Goal: Book appointment/travel/reservation

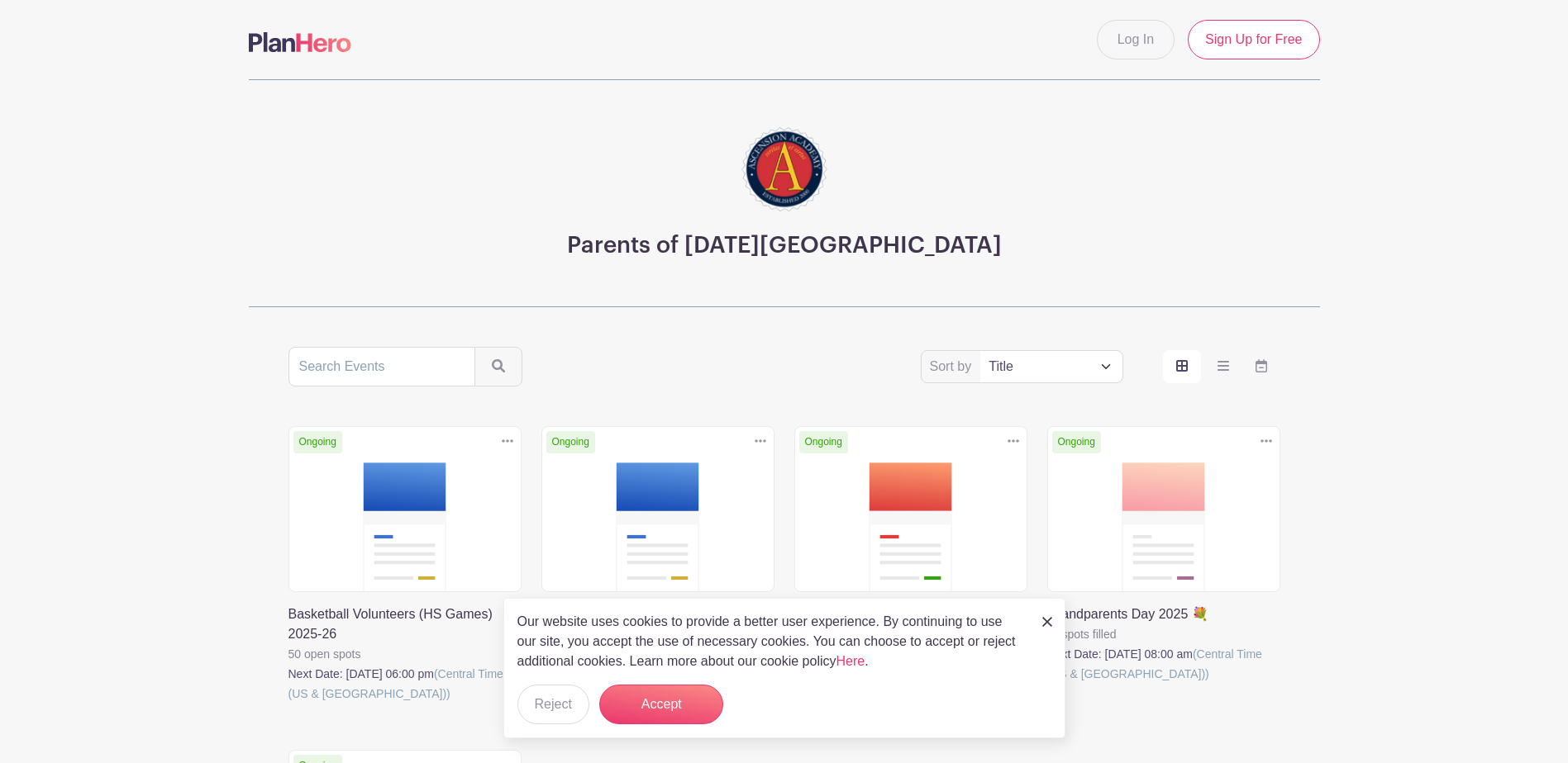
click at [1049, 621] on img at bounding box center [1048, 622] width 10 height 10
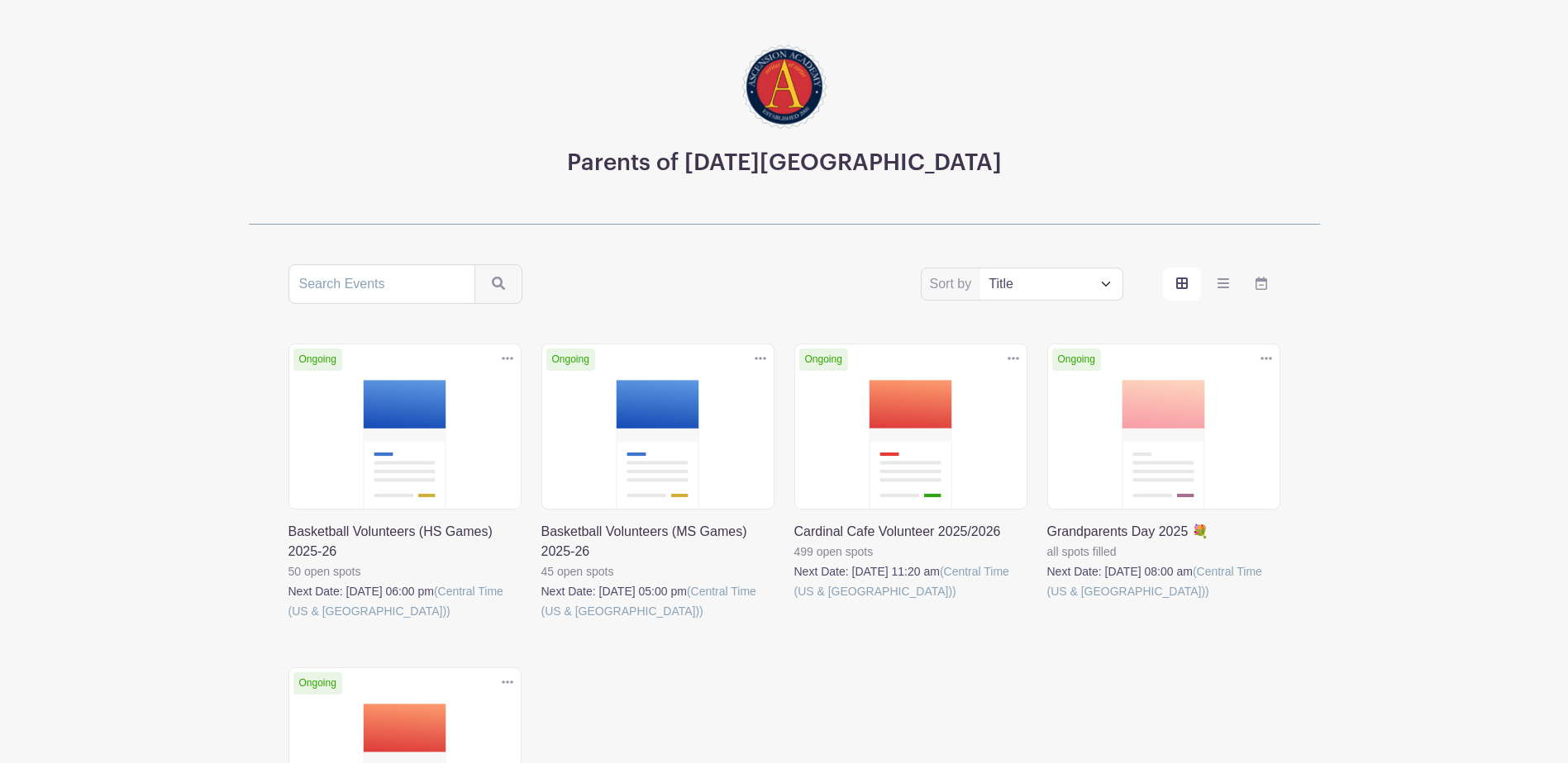
scroll to position [394, 0]
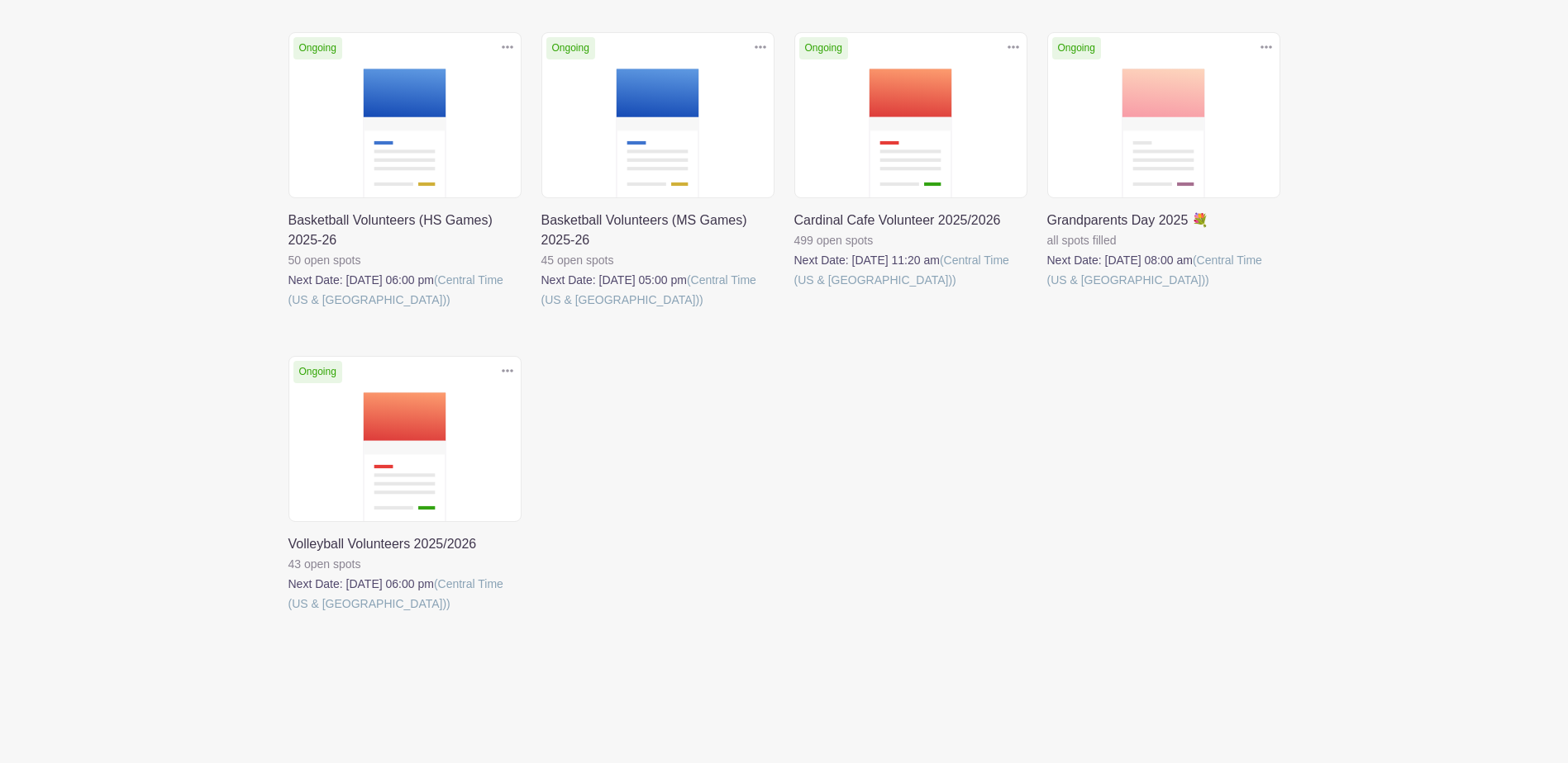
click at [288, 614] on link at bounding box center [288, 614] width 0 height 0
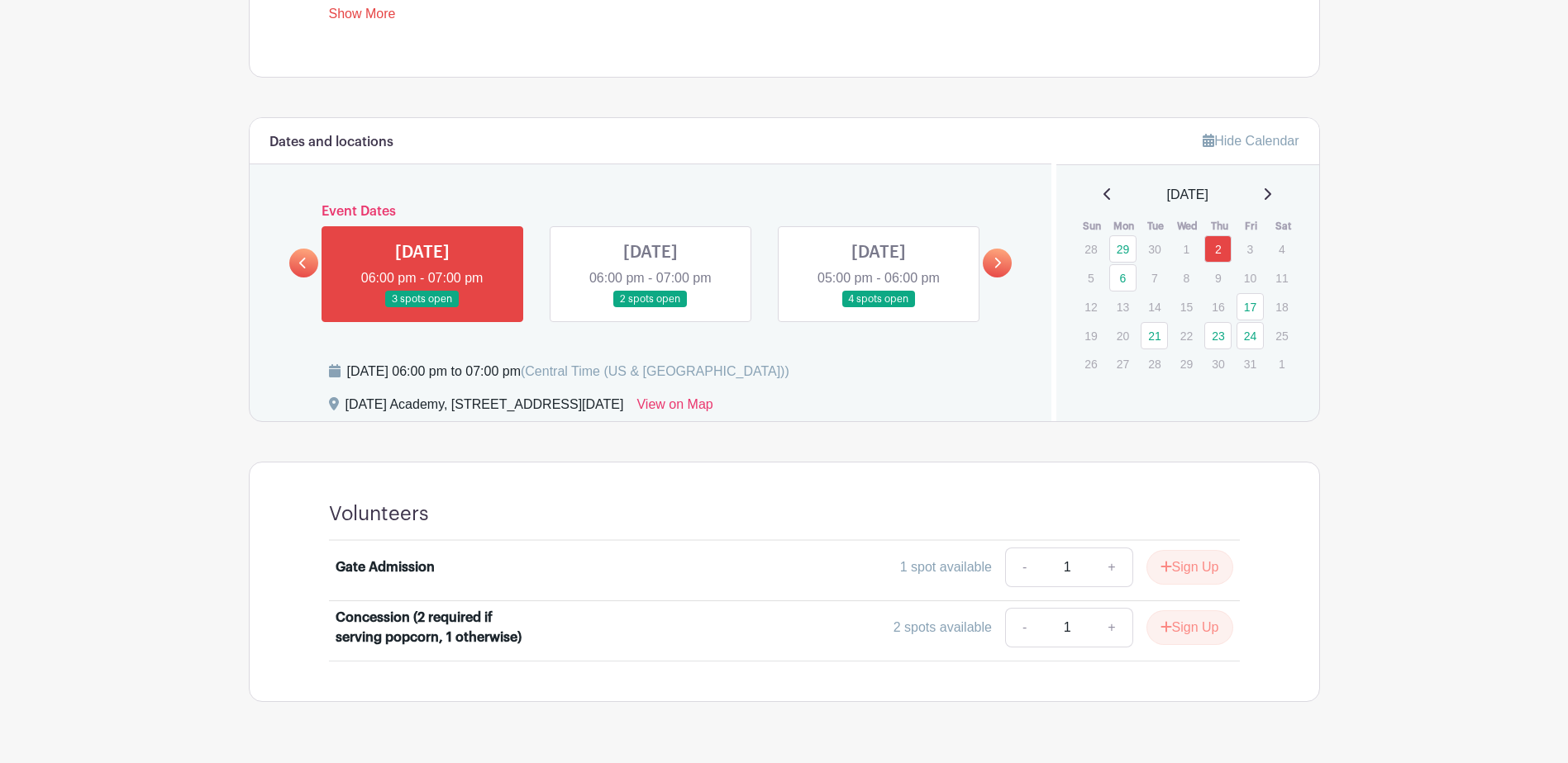
scroll to position [777, 0]
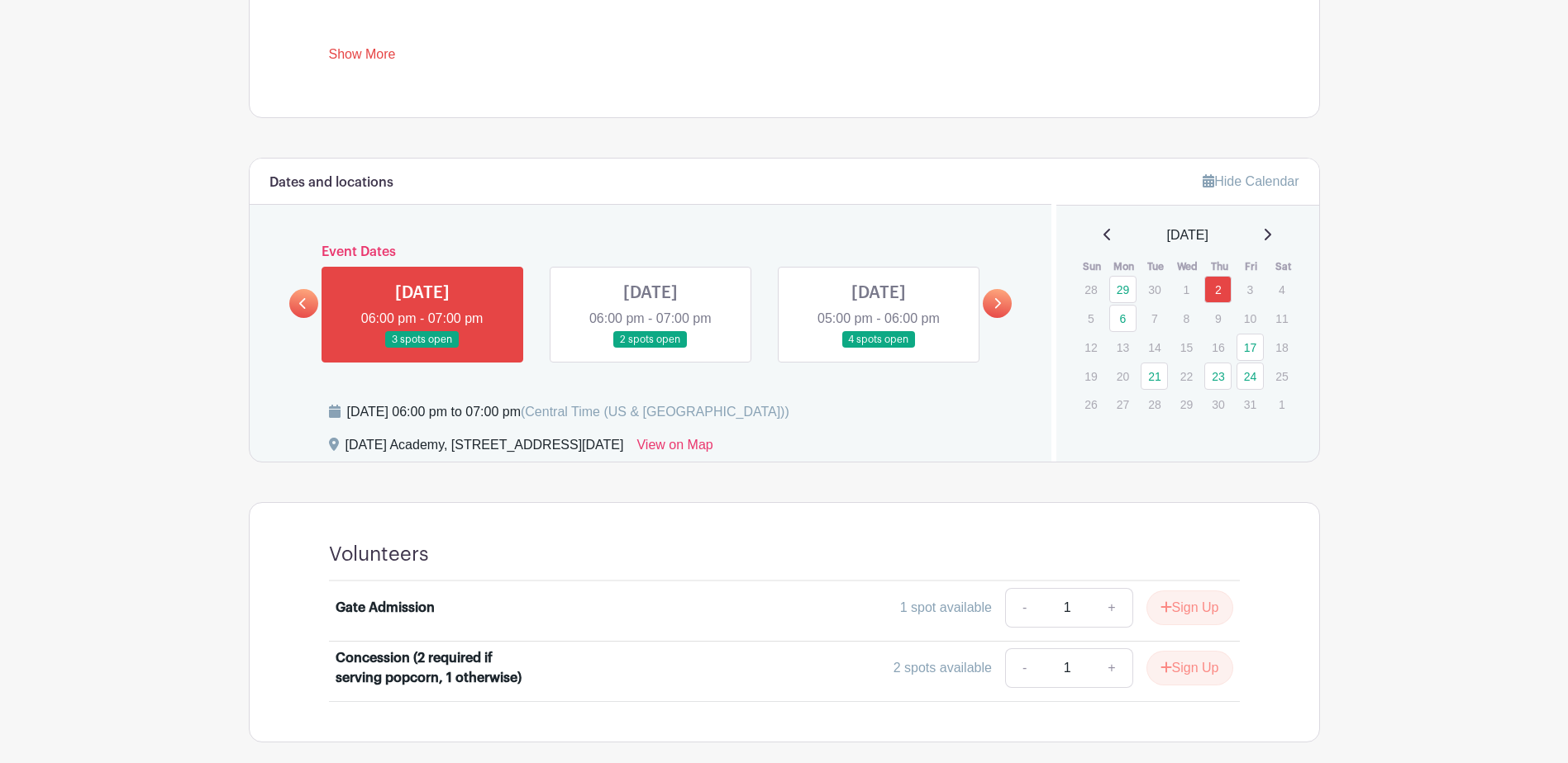
click at [651, 348] on link at bounding box center [651, 348] width 0 height 0
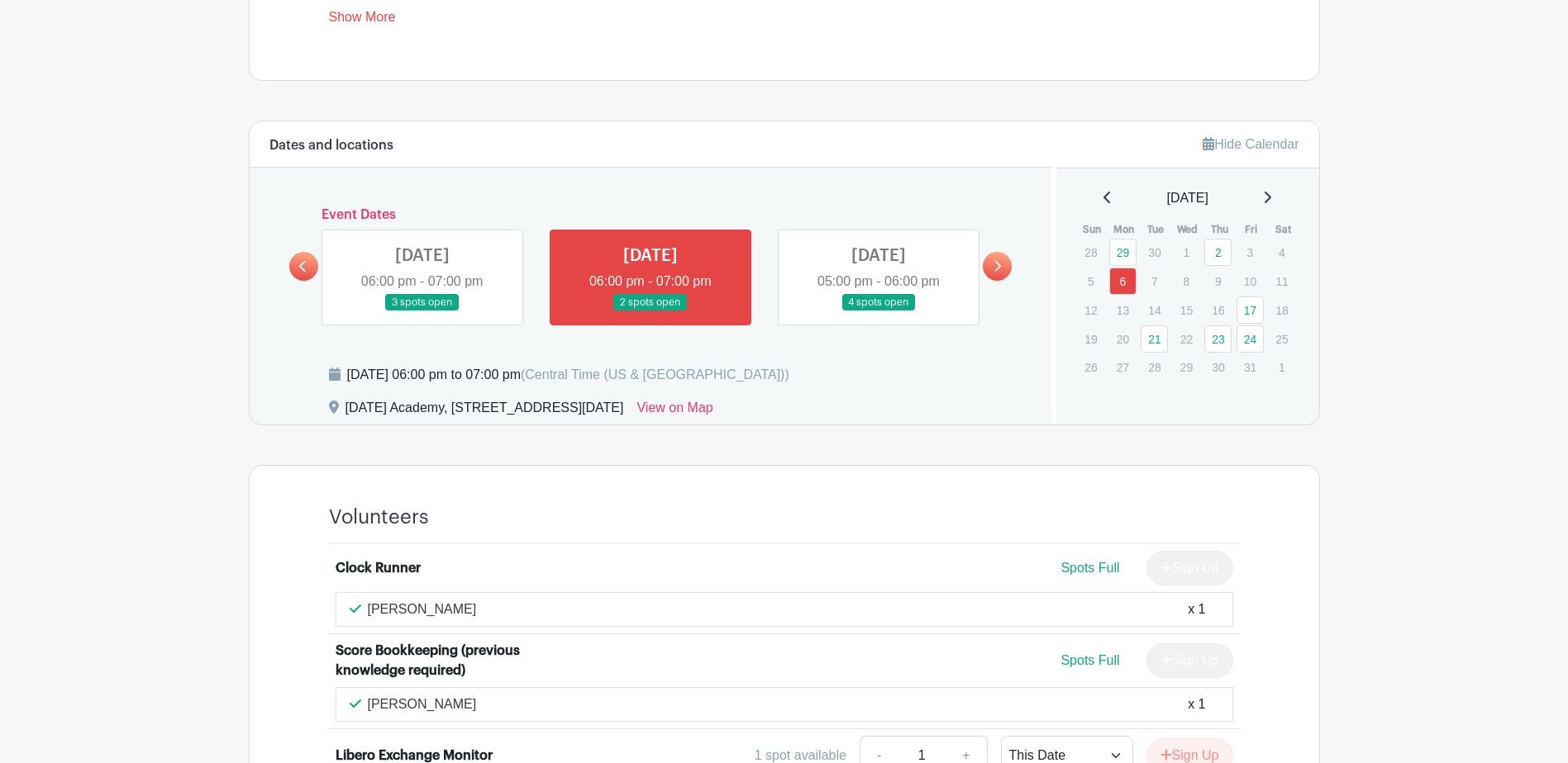
scroll to position [694, 0]
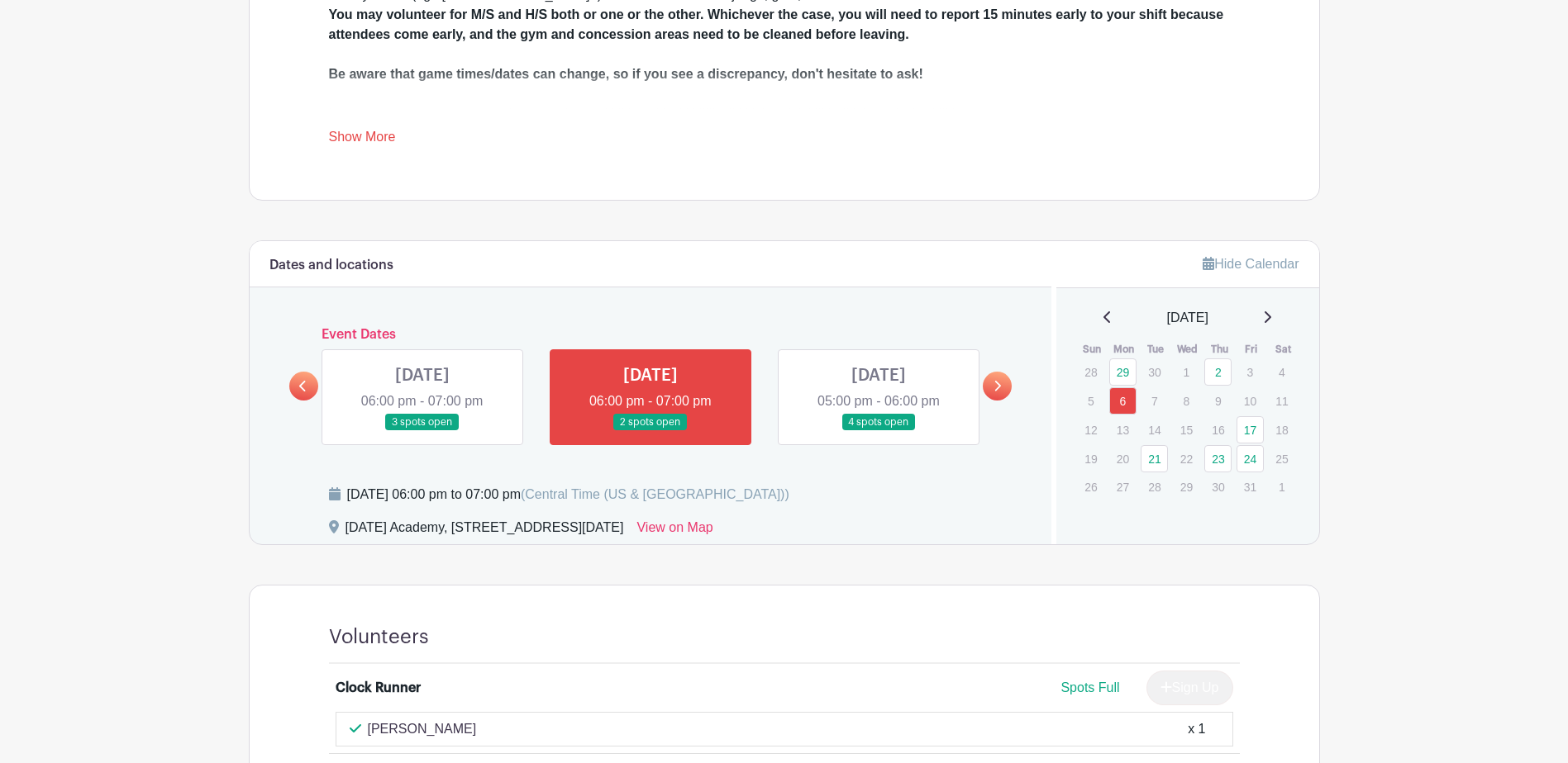
click at [879, 431] on link at bounding box center [879, 431] width 0 height 0
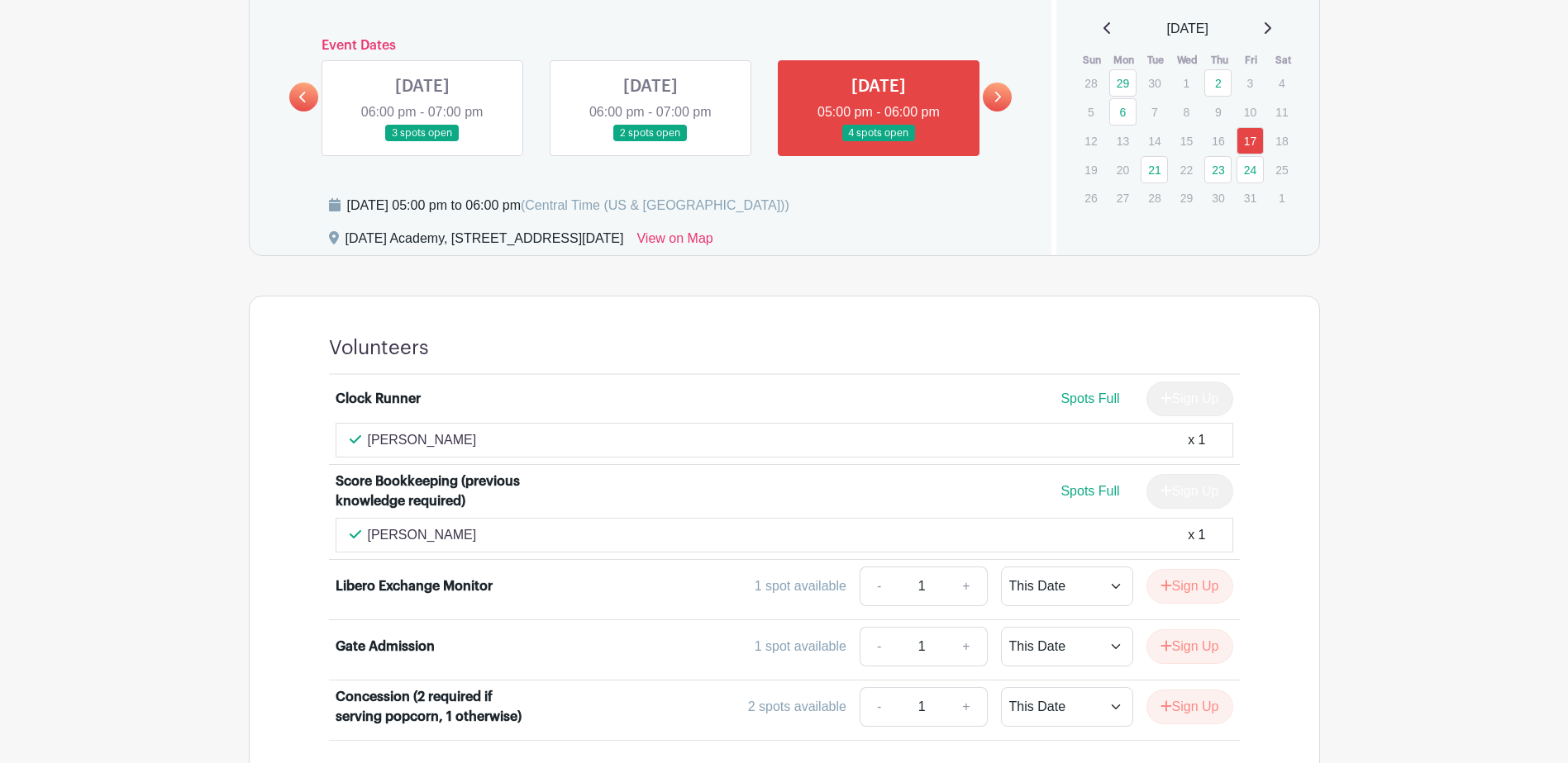
scroll to position [857, 0]
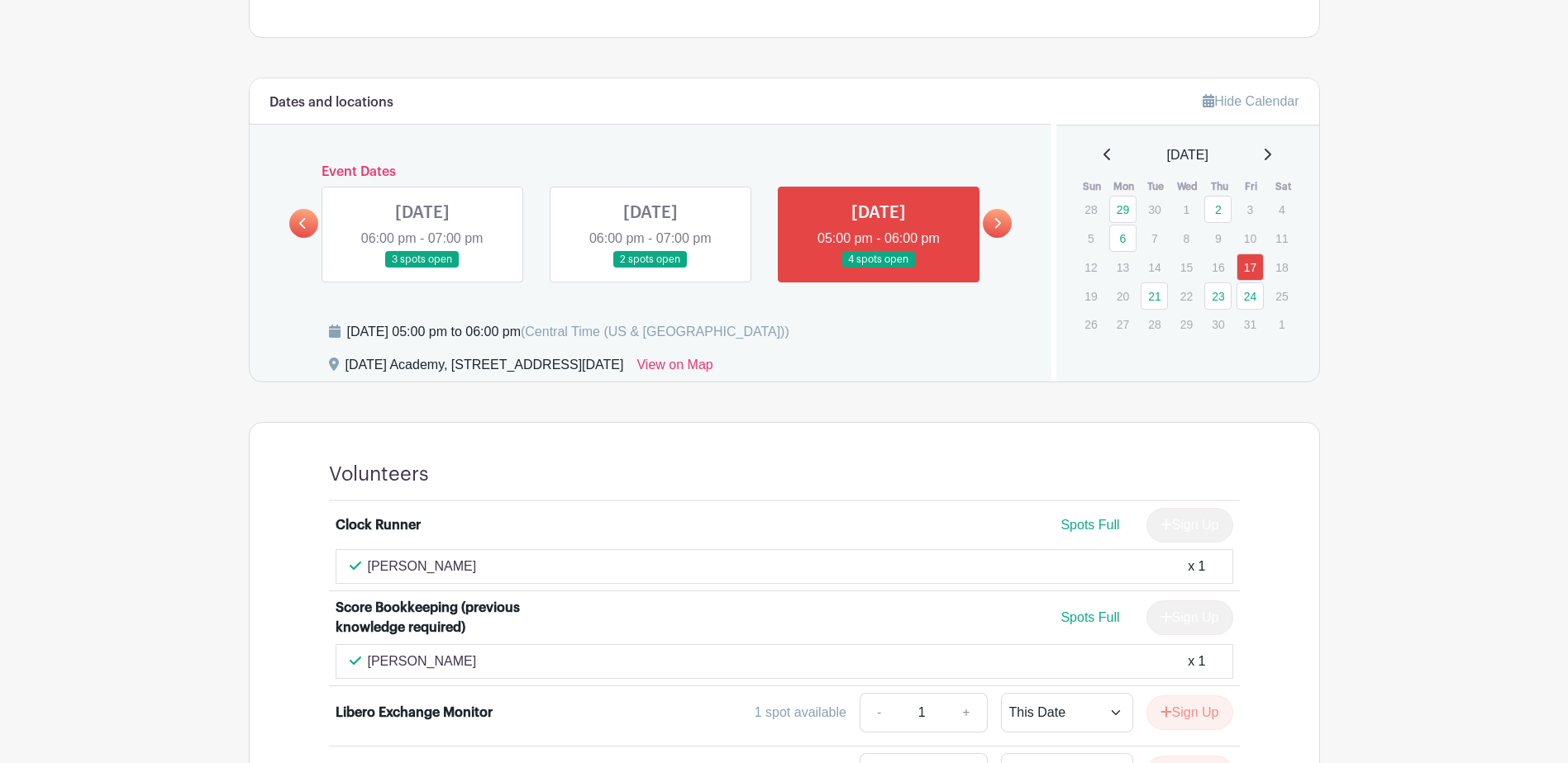
click at [1003, 227] on link at bounding box center [996, 223] width 29 height 29
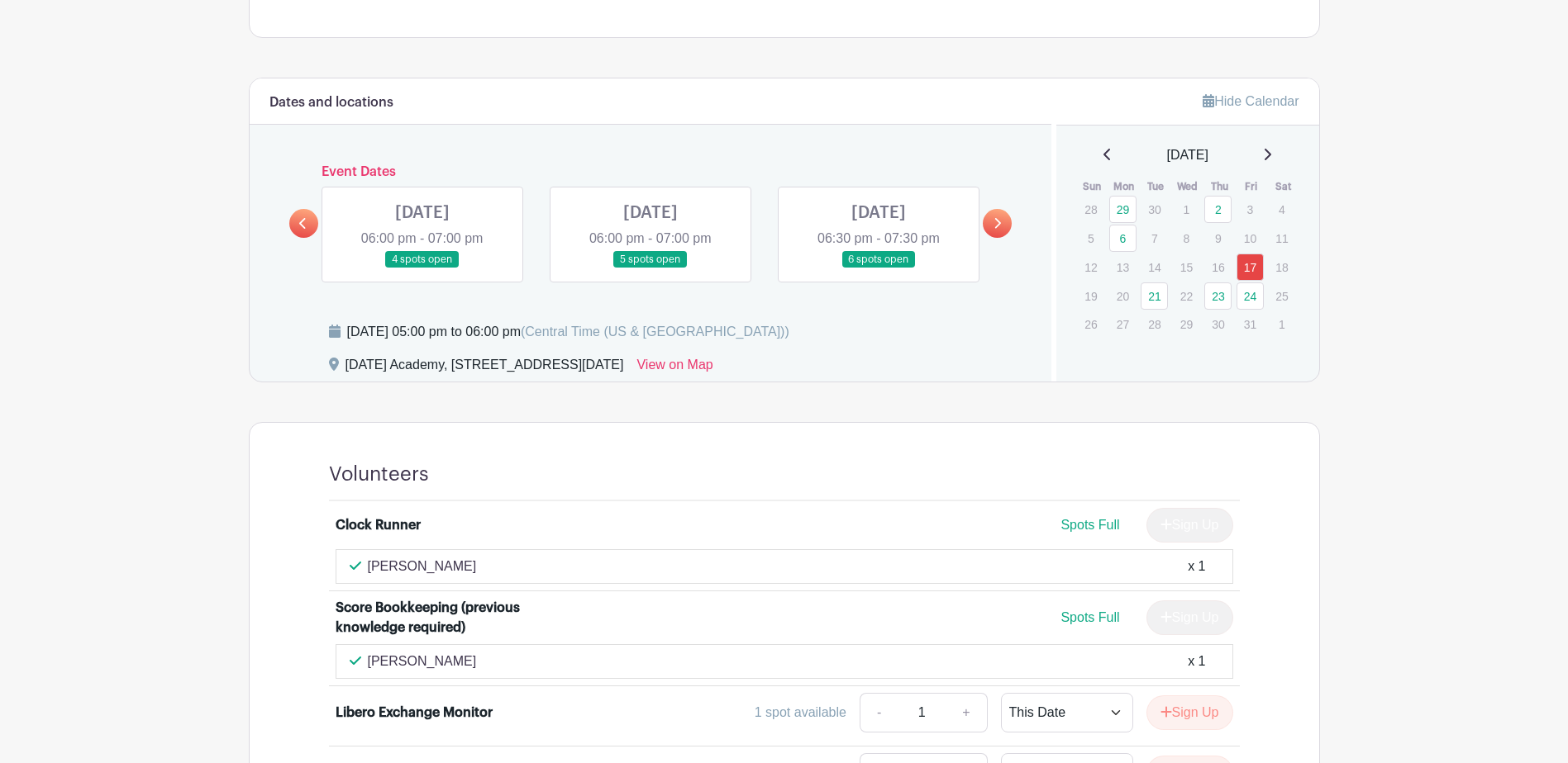
click at [423, 268] on link at bounding box center [423, 268] width 0 height 0
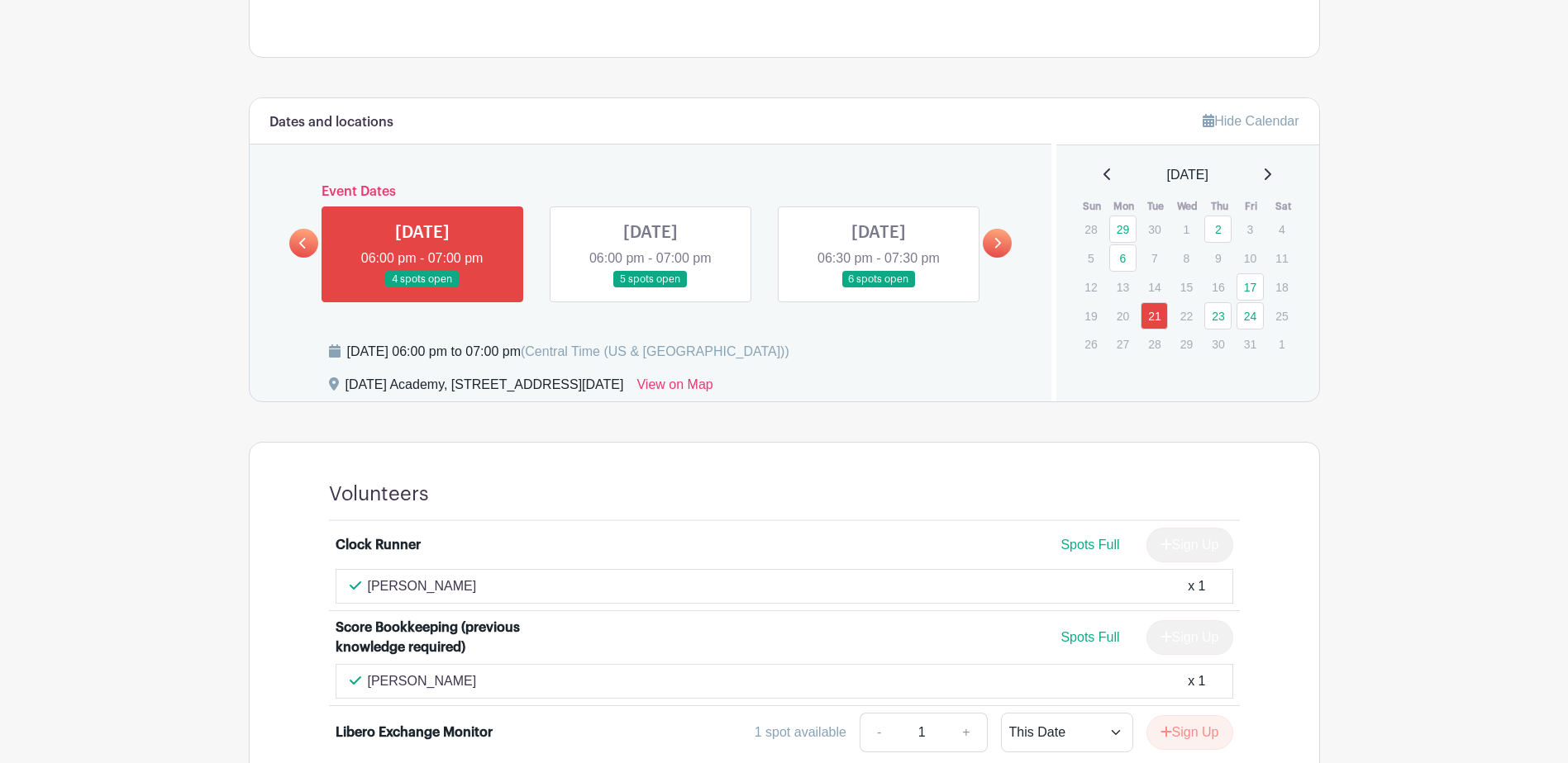
scroll to position [774, 0]
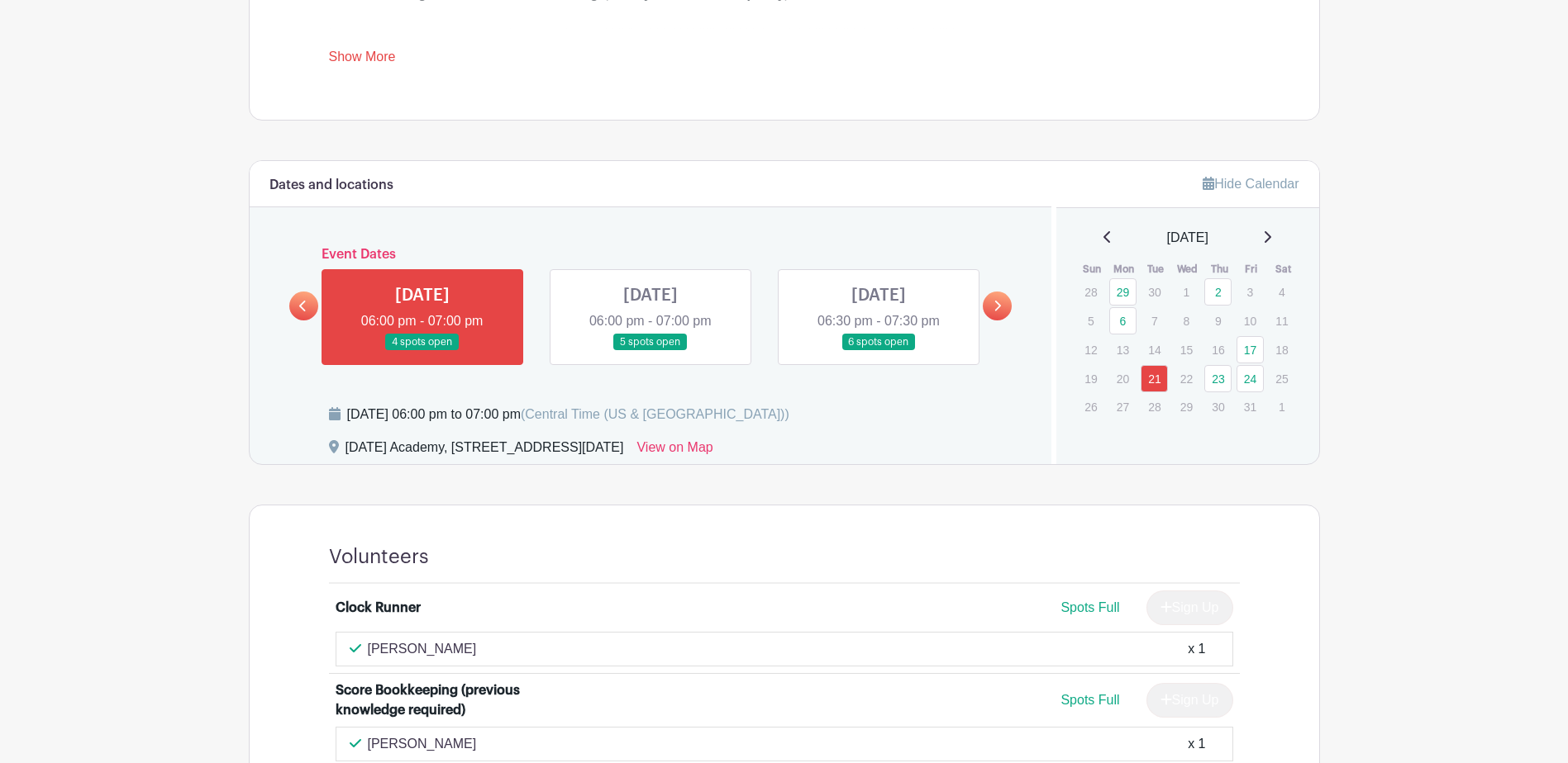
click at [651, 351] on link at bounding box center [651, 351] width 0 height 0
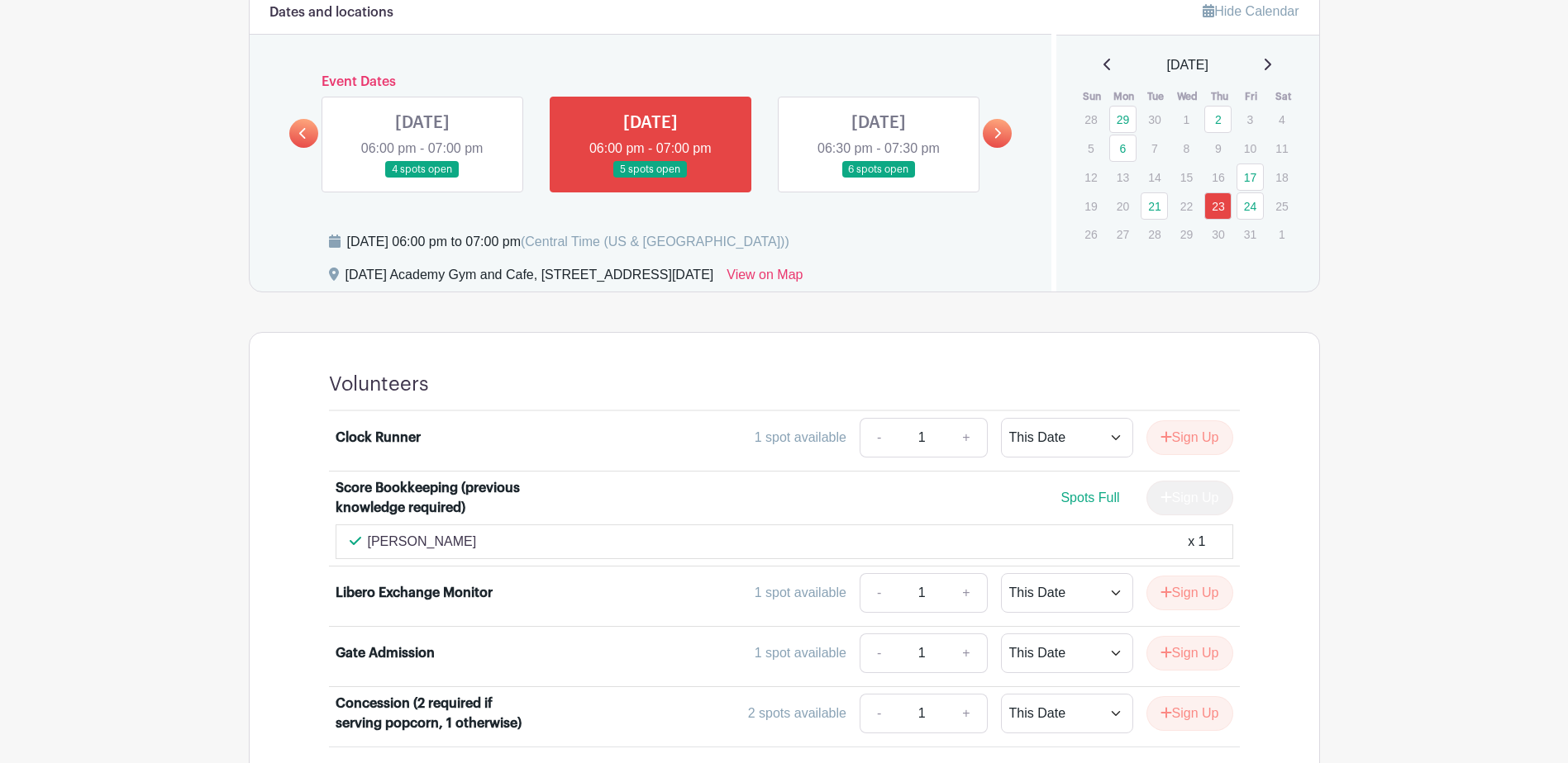
scroll to position [662, 0]
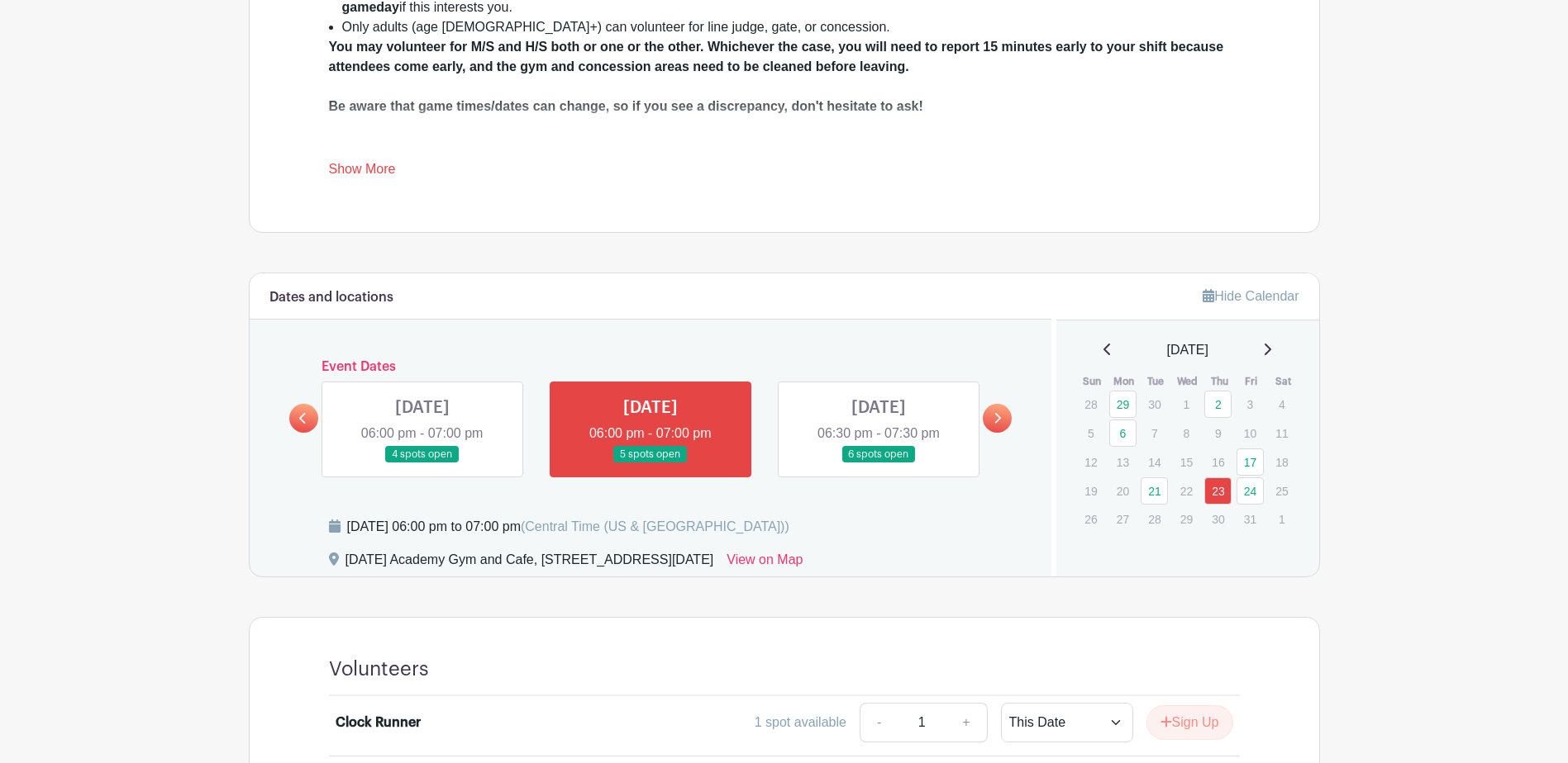
click at [879, 464] on link at bounding box center [879, 464] width 0 height 0
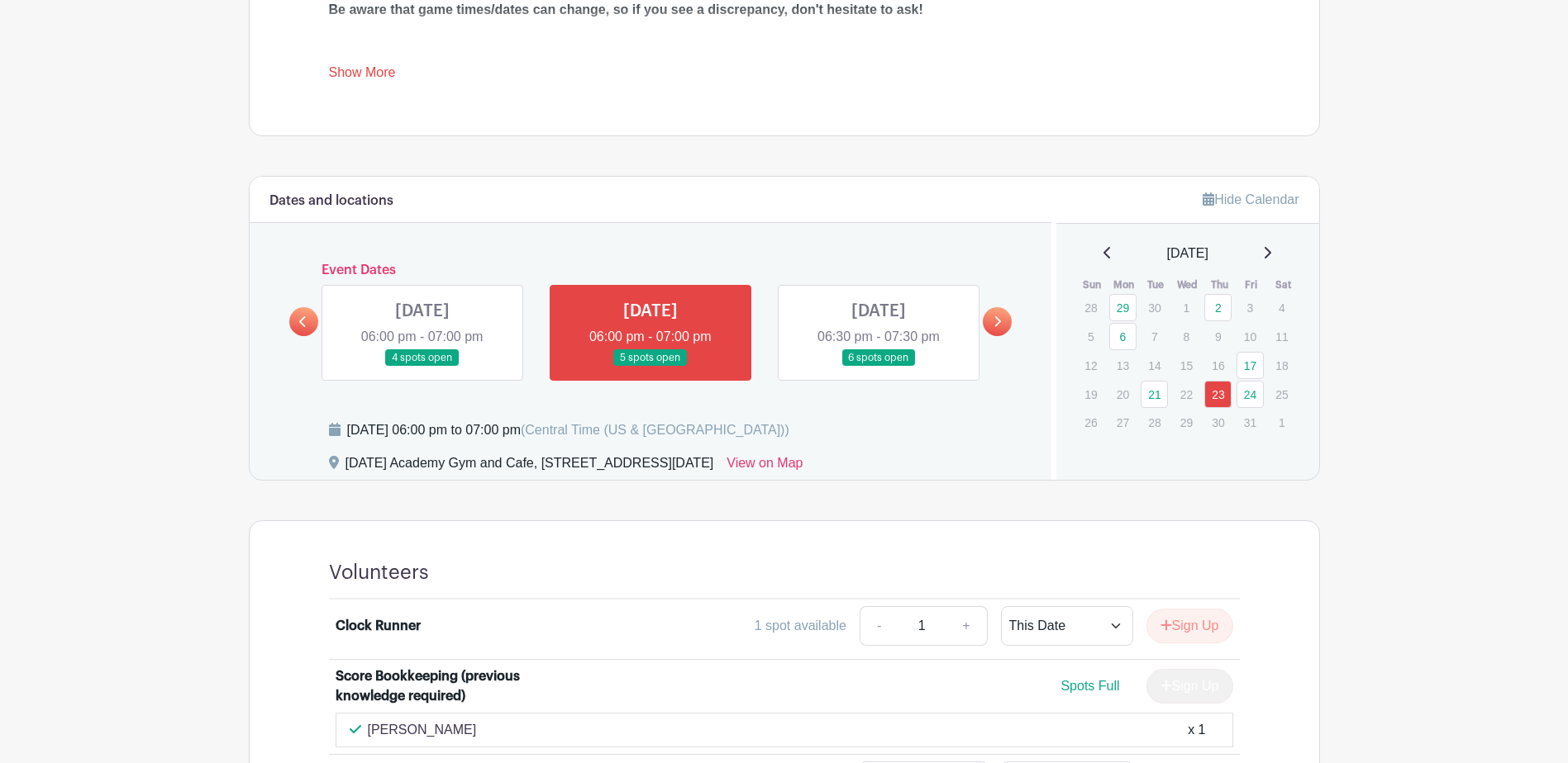
scroll to position [744, 0]
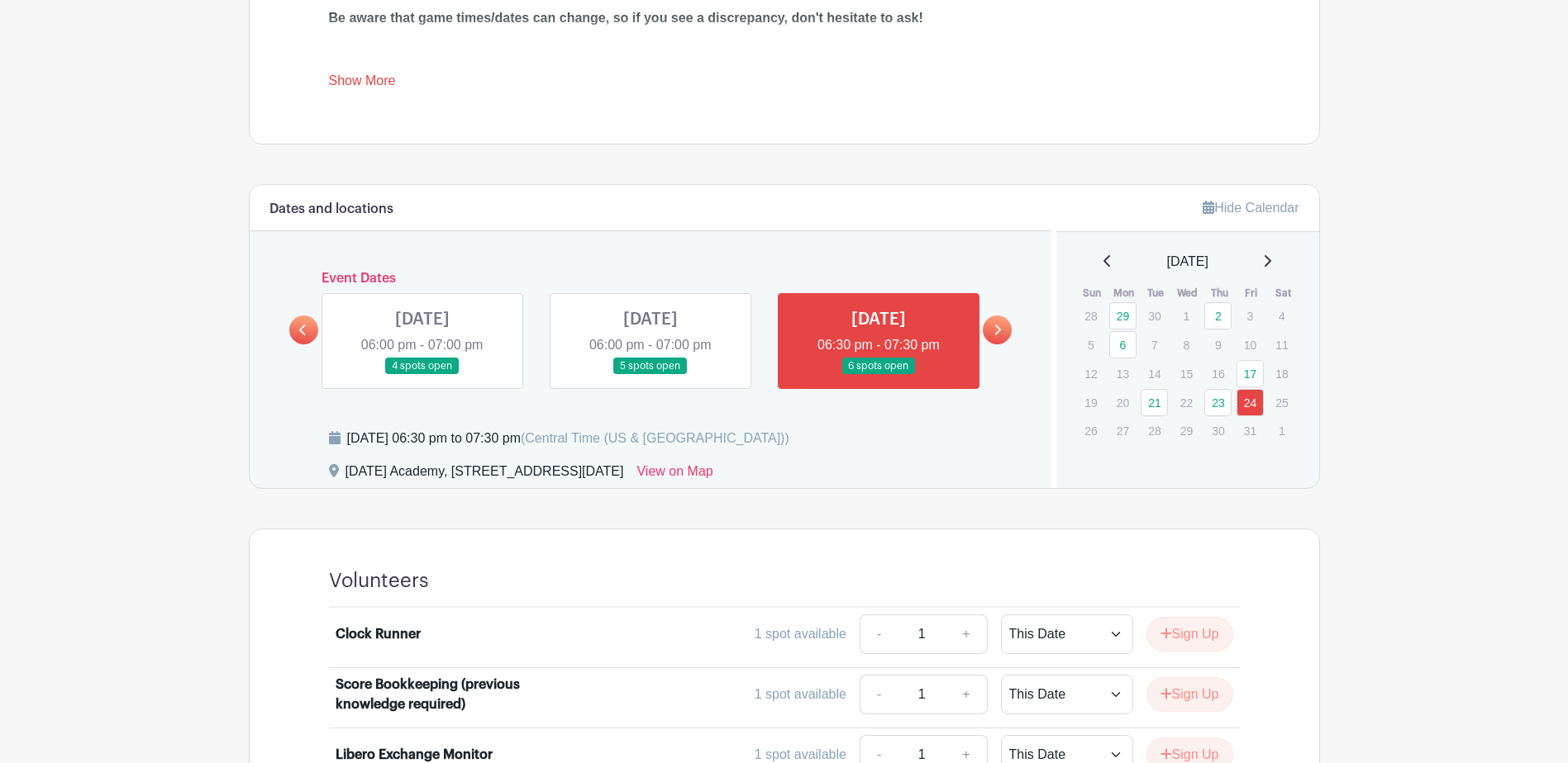
scroll to position [744, 0]
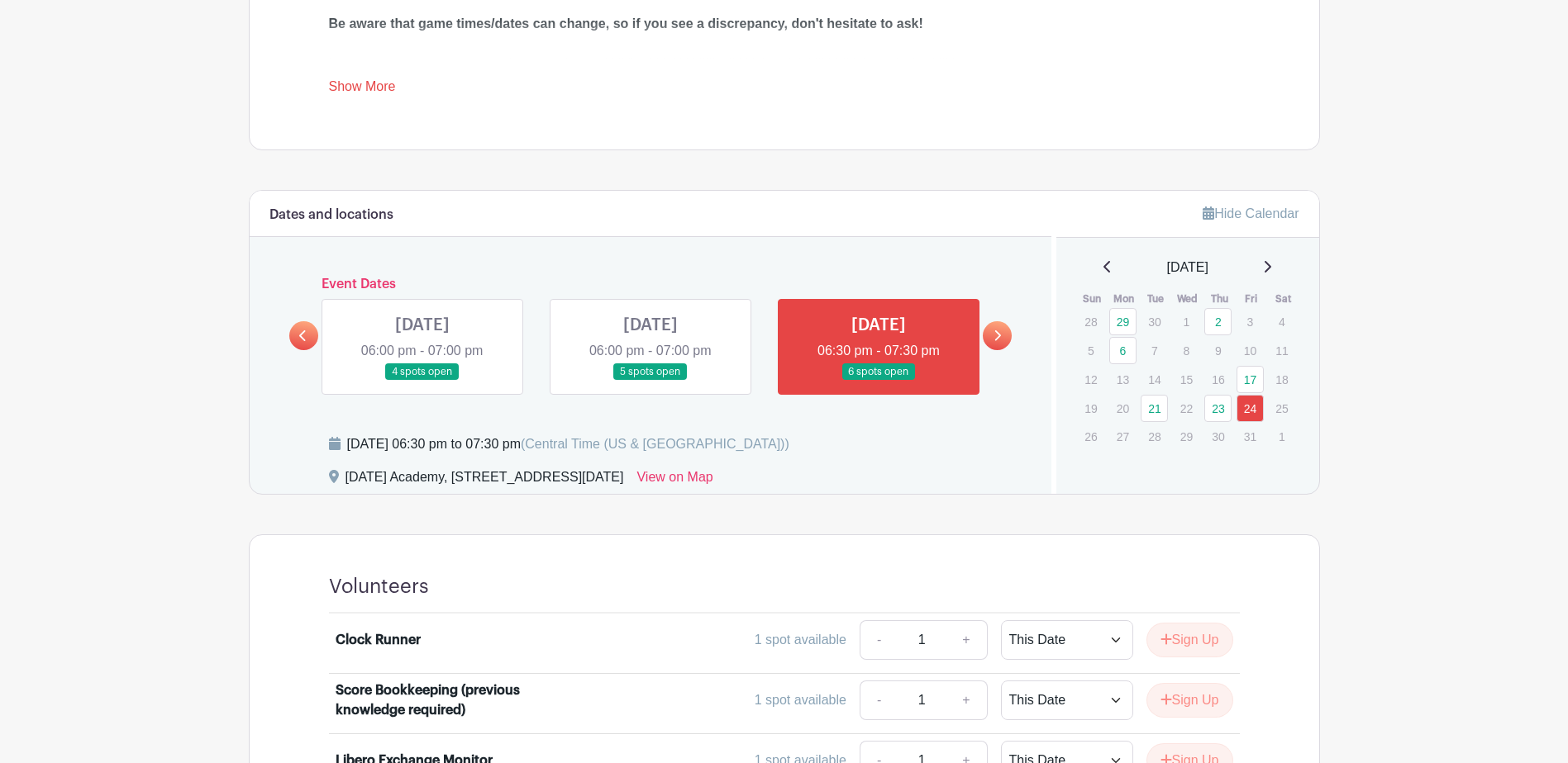
click at [997, 338] on icon at bounding box center [997, 336] width 8 height 13
click at [993, 334] on icon at bounding box center [997, 336] width 8 height 13
click at [1271, 265] on icon at bounding box center [1267, 267] width 8 height 13
click at [1104, 263] on icon at bounding box center [1107, 267] width 7 height 12
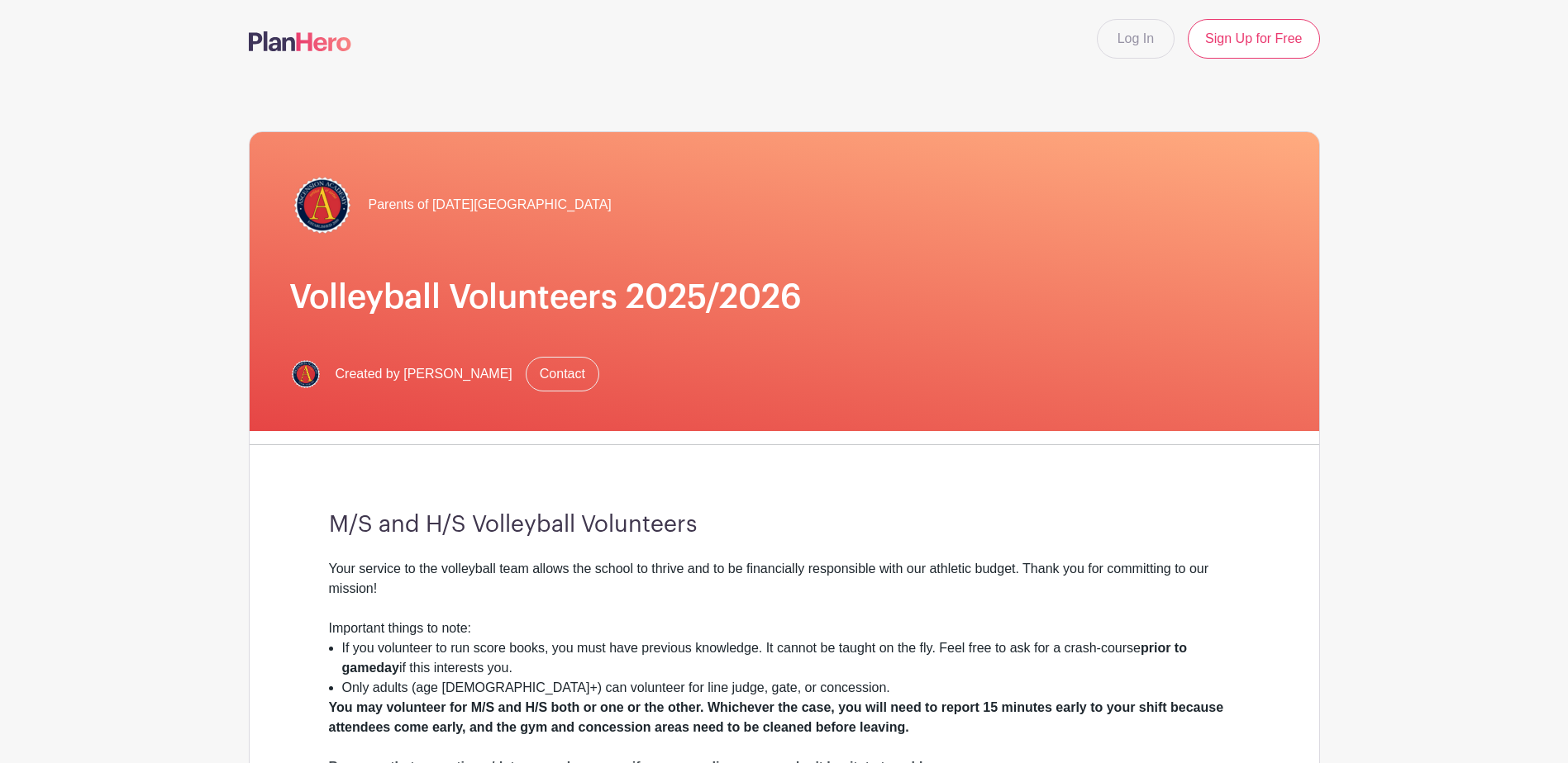
scroll to position [0, 0]
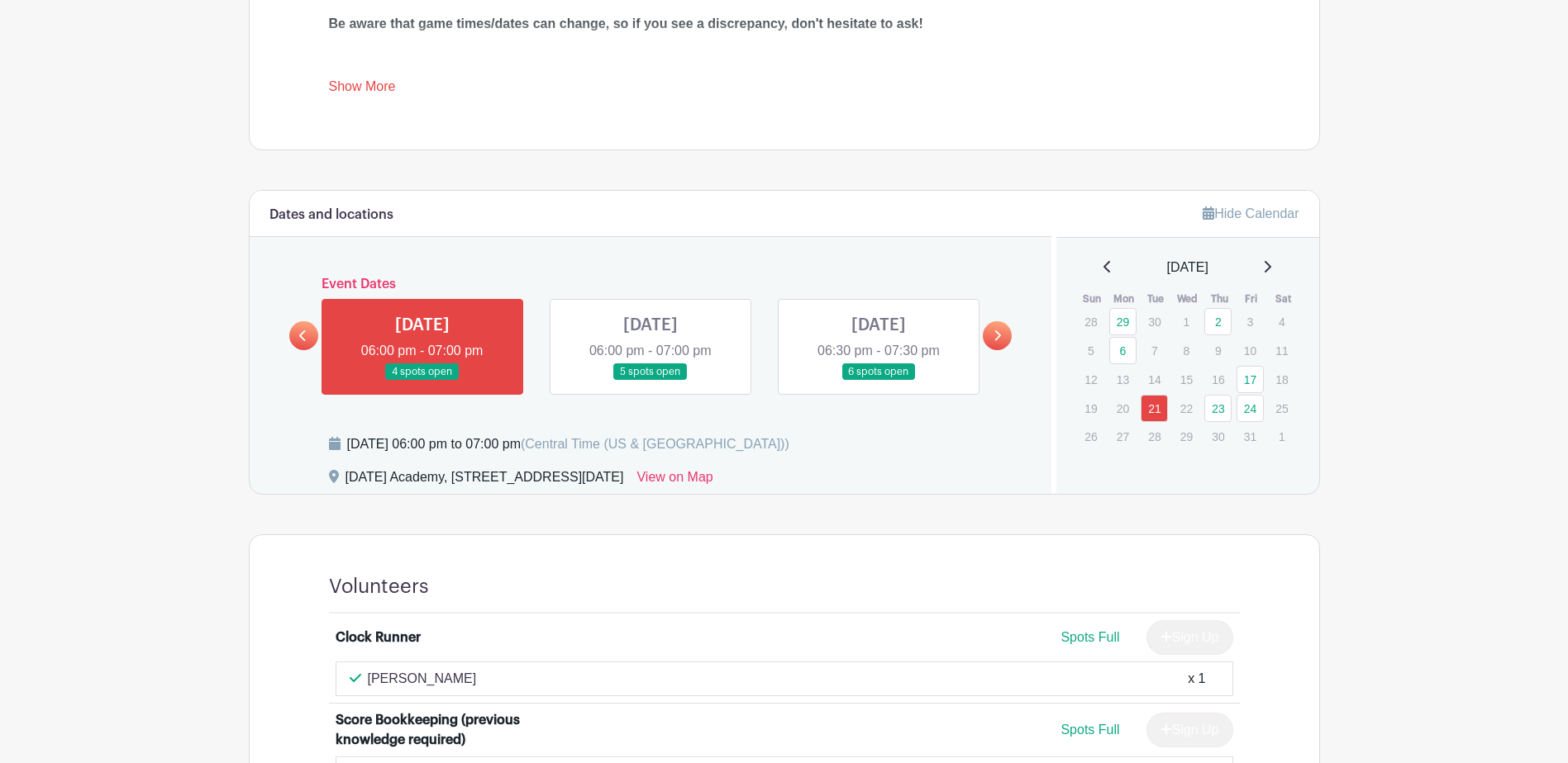
scroll to position [774, 0]
